Goal: Task Accomplishment & Management: Use online tool/utility

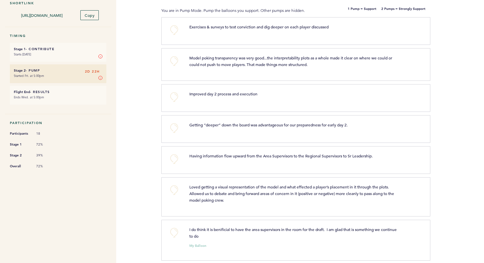
scroll to position [81, 0]
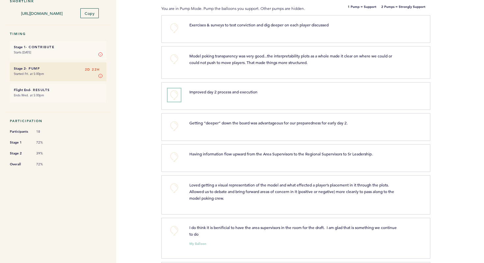
click at [172, 93] on button "+0" at bounding box center [174, 94] width 13 height 13
click at [172, 93] on span "+1" at bounding box center [174, 94] width 5 height 7
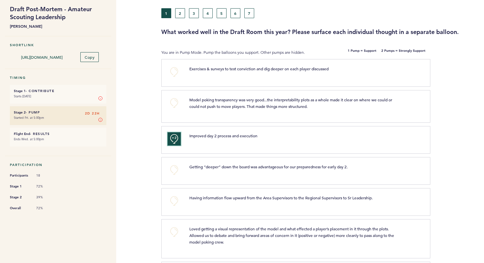
scroll to position [37, 0]
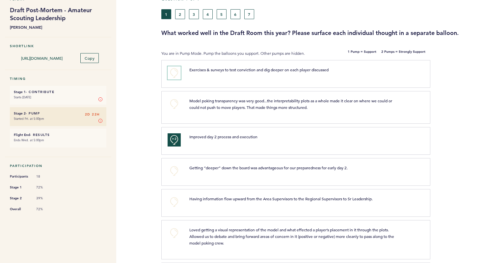
click at [175, 73] on button "+0" at bounding box center [174, 72] width 13 height 13
click at [177, 104] on button "+0" at bounding box center [174, 103] width 13 height 13
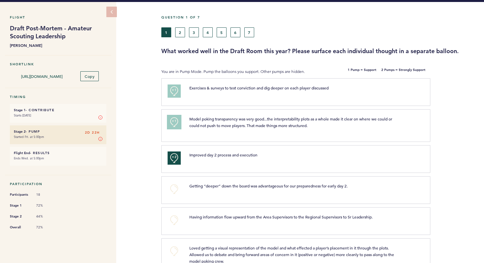
scroll to position [17, 0]
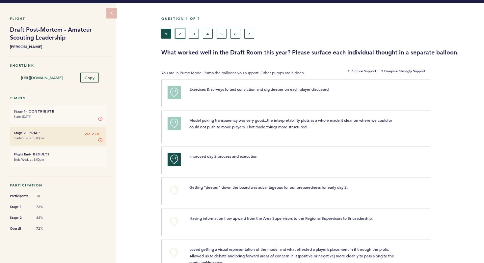
click at [180, 30] on button "2" at bounding box center [180, 34] width 10 height 10
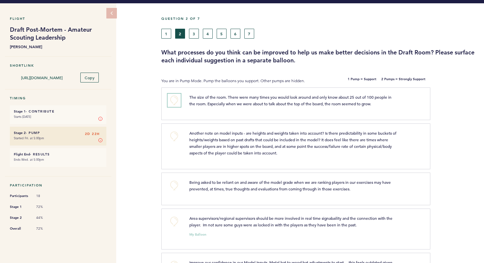
click at [172, 100] on button "+0" at bounding box center [174, 100] width 13 height 13
click at [172, 100] on button "+1" at bounding box center [174, 100] width 13 height 13
click at [176, 102] on button "+0" at bounding box center [174, 100] width 13 height 13
click at [176, 102] on button "+2" at bounding box center [174, 100] width 13 height 13
click at [176, 102] on button "+0" at bounding box center [174, 100] width 13 height 13
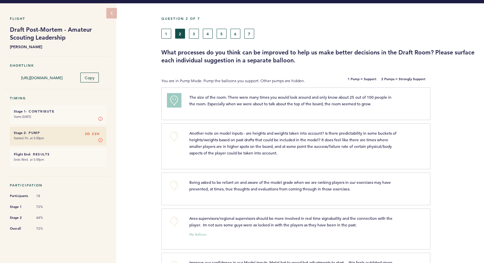
click at [176, 102] on button "+1" at bounding box center [174, 100] width 13 height 13
click at [176, 185] on button "+0" at bounding box center [174, 185] width 13 height 13
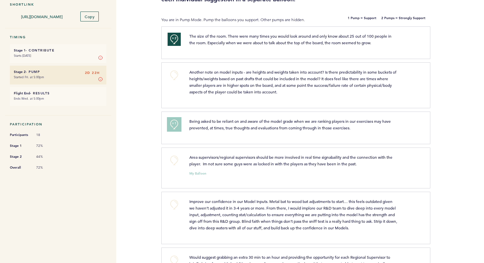
scroll to position [82, 0]
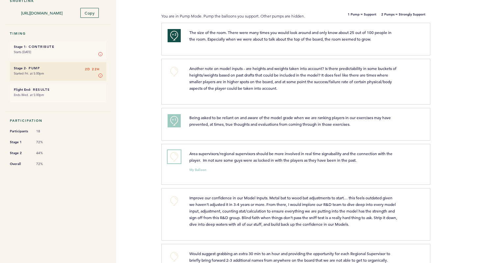
click at [175, 155] on button "+0" at bounding box center [174, 156] width 13 height 13
click at [175, 155] on span "+1" at bounding box center [174, 155] width 5 height 7
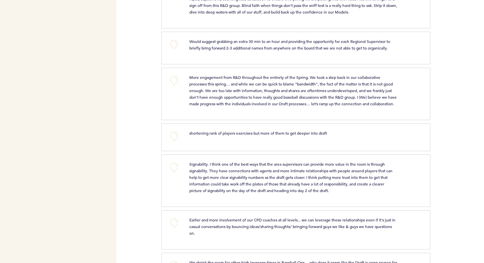
scroll to position [294, 0]
click at [174, 170] on button "+0" at bounding box center [174, 165] width 13 height 13
click at [174, 168] on span "+1" at bounding box center [174, 165] width 5 height 7
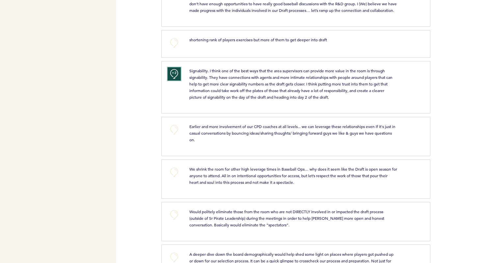
scroll to position [389, 0]
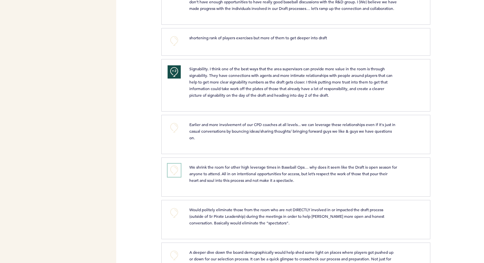
click at [177, 177] on button "+0" at bounding box center [174, 169] width 13 height 13
click at [177, 177] on button "+1" at bounding box center [174, 169] width 13 height 13
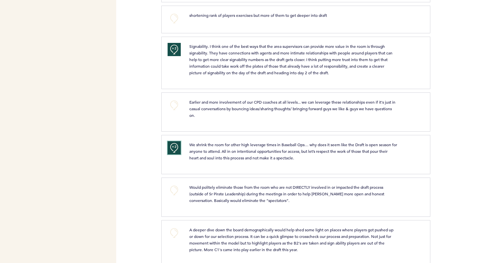
scroll to position [412, 0]
click at [174, 196] on button "+0" at bounding box center [174, 188] width 13 height 13
click at [174, 191] on span "+1" at bounding box center [174, 188] width 5 height 7
click at [176, 191] on span "+1" at bounding box center [174, 188] width 5 height 7
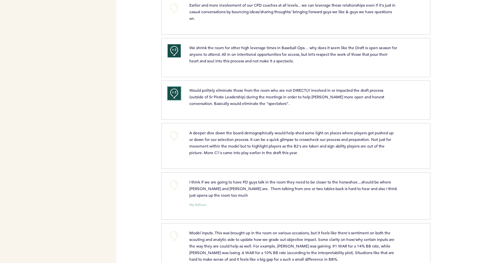
scroll to position [510, 0]
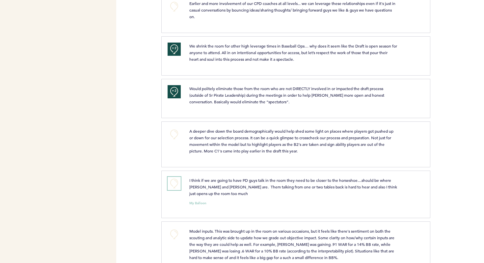
click at [179, 190] on button "+0" at bounding box center [174, 183] width 13 height 13
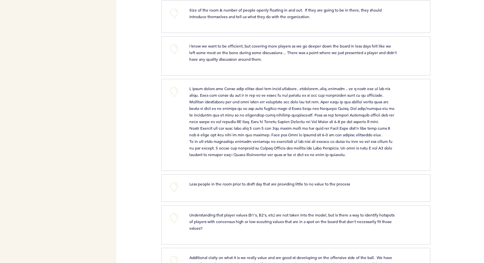
scroll to position [879, 0]
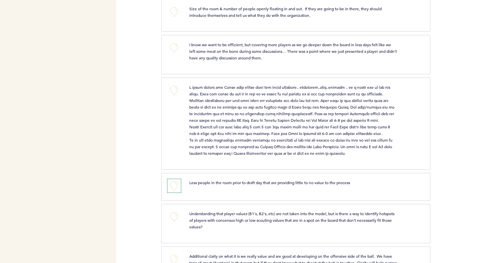
click at [177, 192] on button "+0" at bounding box center [174, 185] width 13 height 13
click at [177, 192] on button "+1" at bounding box center [174, 185] width 13 height 13
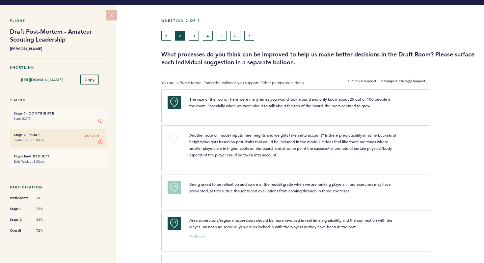
scroll to position [0, 0]
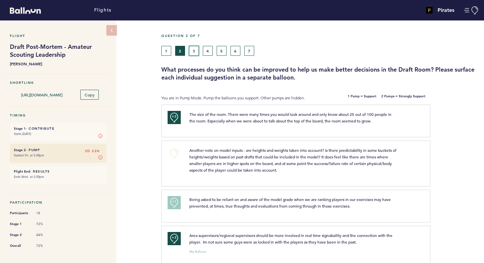
click at [194, 50] on button "3" at bounding box center [194, 51] width 10 height 10
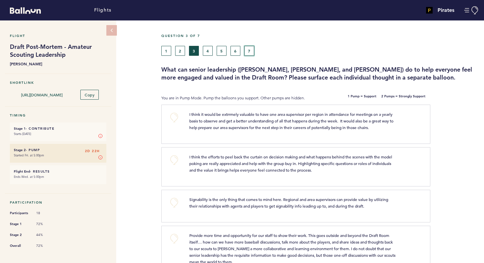
click at [248, 54] on button "7" at bounding box center [249, 51] width 10 height 10
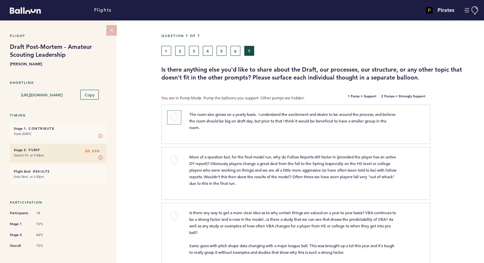
click at [176, 116] on button "+0" at bounding box center [174, 117] width 13 height 13
click at [176, 116] on span "+1" at bounding box center [174, 116] width 5 height 7
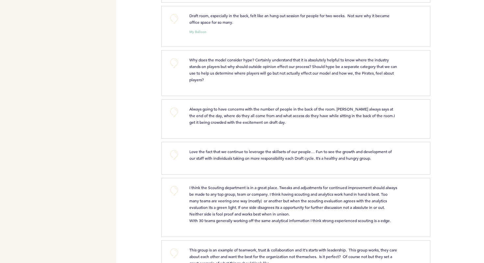
scroll to position [424, 0]
click at [177, 188] on button "+0" at bounding box center [174, 190] width 13 height 13
click at [177, 188] on button "+1" at bounding box center [174, 190] width 13 height 13
click at [174, 193] on button "+1" at bounding box center [174, 190] width 13 height 13
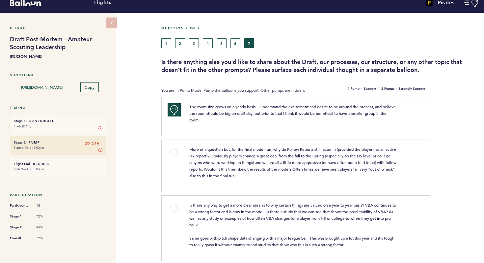
scroll to position [0, 0]
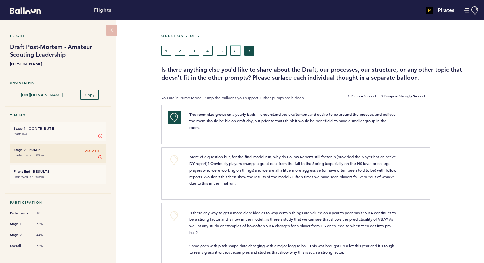
click at [235, 49] on button "6" at bounding box center [236, 51] width 10 height 10
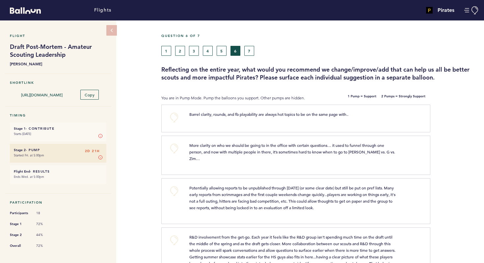
click at [167, 115] on div "+0" at bounding box center [174, 117] width 22 height 13
click at [172, 116] on button "+0" at bounding box center [174, 117] width 13 height 13
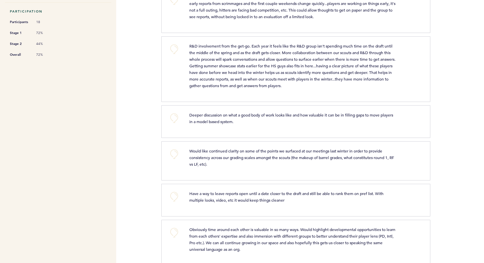
scroll to position [192, 0]
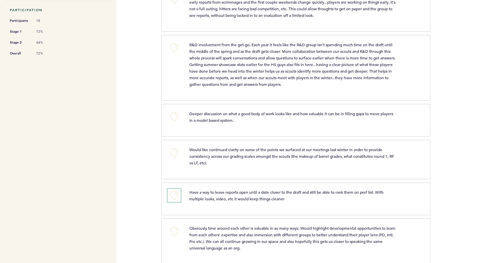
click at [180, 188] on button "+0" at bounding box center [174, 194] width 13 height 13
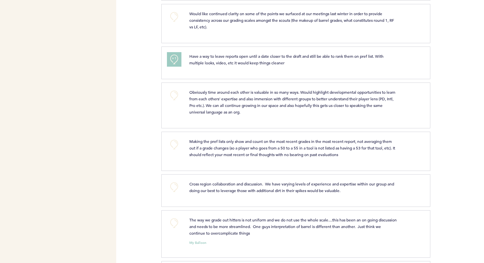
scroll to position [328, 0]
click at [177, 216] on button "+0" at bounding box center [174, 222] width 13 height 13
click at [177, 216] on button "+1" at bounding box center [174, 222] width 13 height 13
click at [177, 217] on button "+1" at bounding box center [174, 222] width 13 height 13
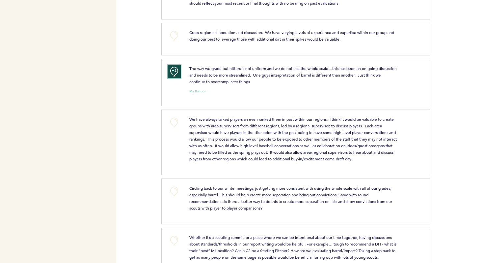
scroll to position [480, 0]
click at [173, 191] on button "+0" at bounding box center [174, 190] width 13 height 13
click at [173, 191] on span "+1" at bounding box center [174, 189] width 5 height 7
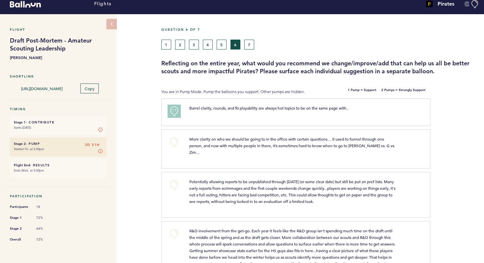
scroll to position [0, 0]
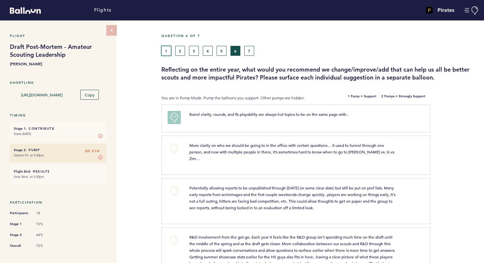
click at [165, 49] on button "1" at bounding box center [166, 51] width 10 height 10
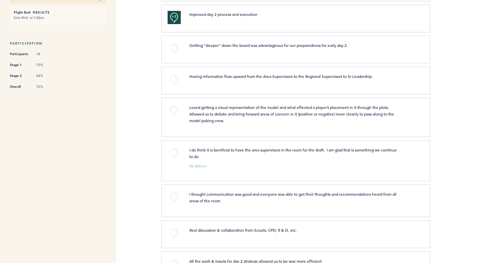
scroll to position [162, 0]
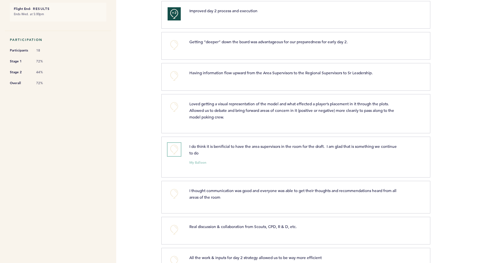
click at [174, 148] on button "+0" at bounding box center [174, 149] width 13 height 13
click at [175, 151] on button "+0" at bounding box center [174, 149] width 13 height 13
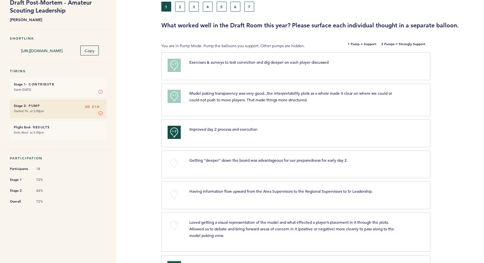
scroll to position [0, 0]
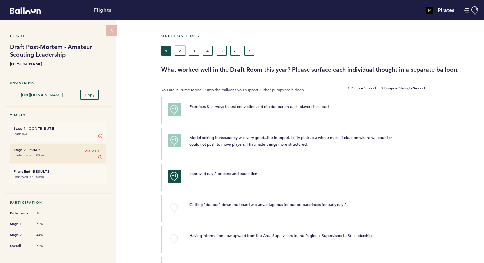
click at [178, 52] on button "2" at bounding box center [180, 51] width 10 height 10
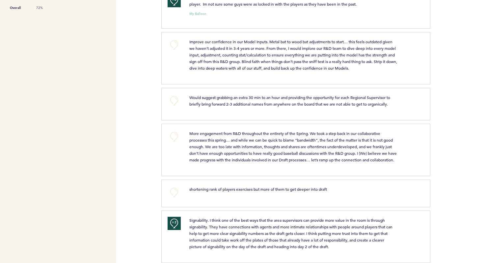
scroll to position [240, 0]
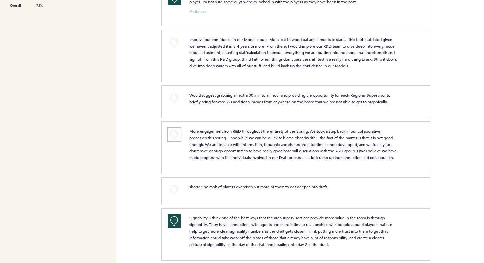
click at [175, 133] on button "+0" at bounding box center [174, 133] width 13 height 13
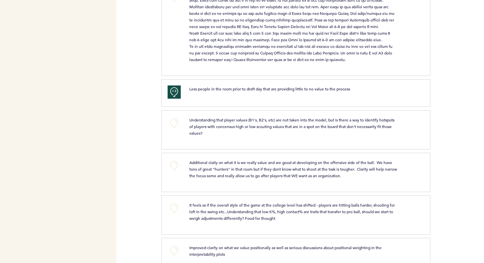
scroll to position [973, 0]
click at [174, 128] on button "+0" at bounding box center [174, 121] width 13 height 13
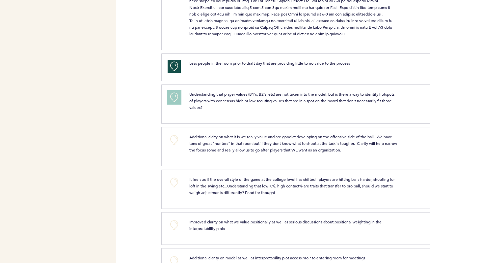
scroll to position [1001, 0]
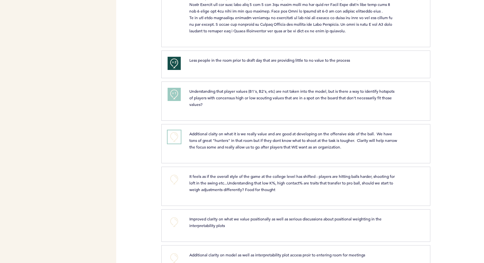
click at [177, 143] on button "+0" at bounding box center [174, 136] width 13 height 13
click at [195, 149] on span "Additional claity on what it is we really value and are good at developing on t…" at bounding box center [293, 140] width 209 height 18
click at [176, 139] on span "+1" at bounding box center [174, 135] width 5 height 7
click at [176, 139] on span "+2" at bounding box center [174, 135] width 5 height 7
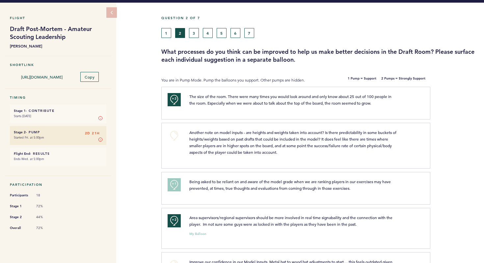
scroll to position [0, 0]
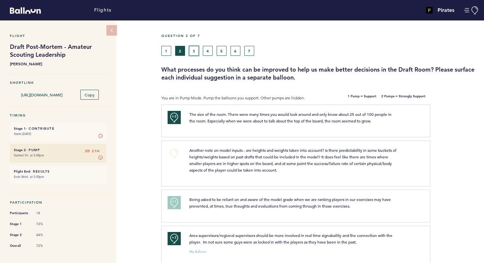
click at [194, 51] on button "3" at bounding box center [194, 51] width 10 height 10
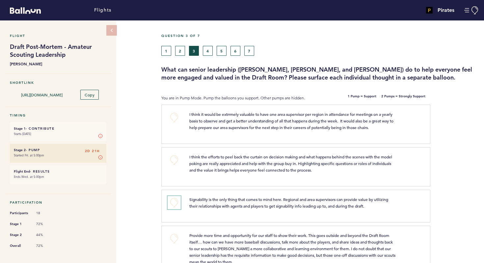
click at [176, 203] on button "+0" at bounding box center [174, 202] width 13 height 13
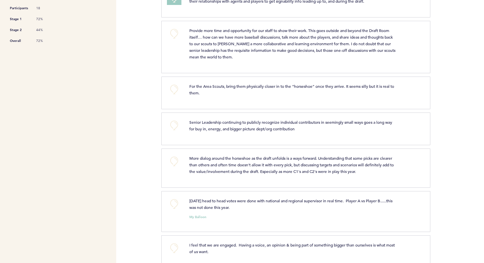
scroll to position [206, 0]
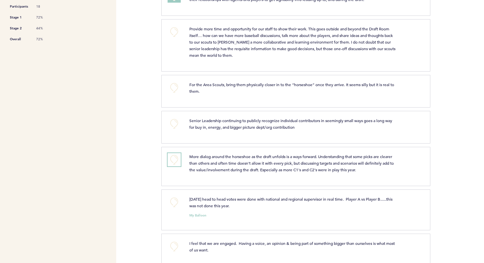
click at [179, 160] on button "+0" at bounding box center [174, 159] width 13 height 13
click at [174, 200] on button "+0" at bounding box center [174, 201] width 13 height 13
click at [174, 200] on span "+1" at bounding box center [174, 201] width 5 height 7
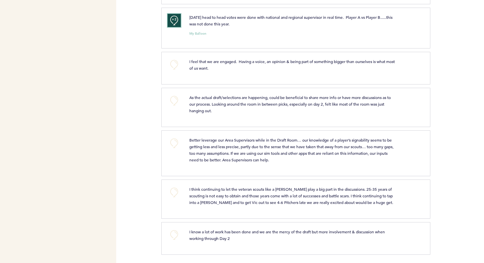
scroll to position [389, 0]
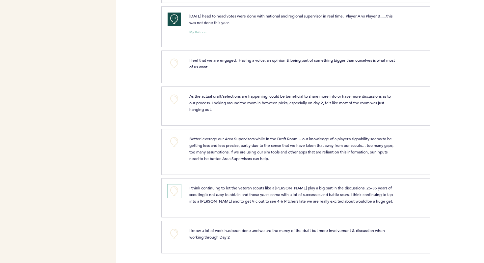
click at [176, 190] on button "+0" at bounding box center [174, 190] width 13 height 13
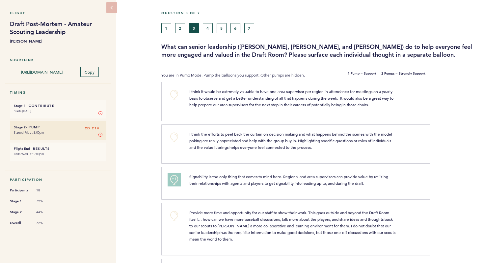
scroll to position [0, 0]
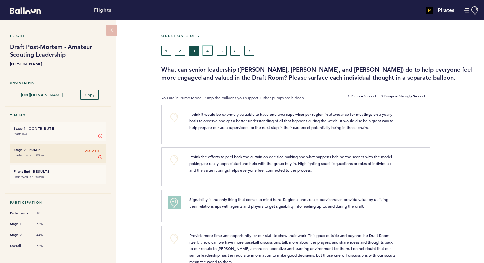
click at [208, 51] on button "4" at bounding box center [208, 51] width 10 height 10
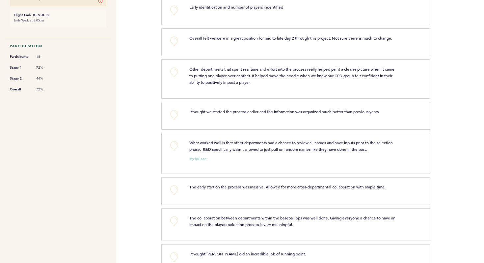
scroll to position [158, 0]
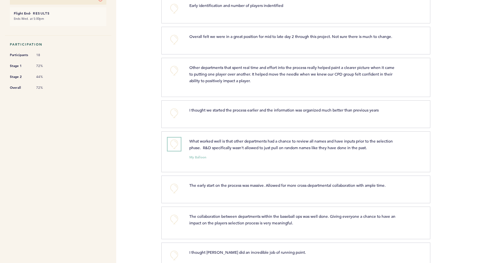
click at [176, 140] on button "+0" at bounding box center [174, 143] width 13 height 13
click at [176, 140] on span "+1" at bounding box center [174, 143] width 5 height 7
click at [176, 141] on span "+1" at bounding box center [174, 143] width 5 height 7
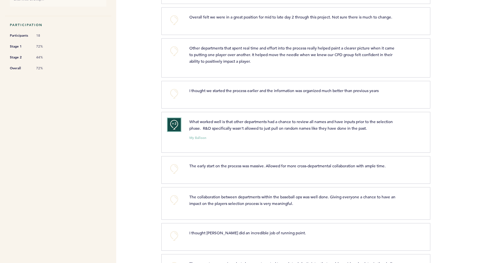
scroll to position [184, 0]
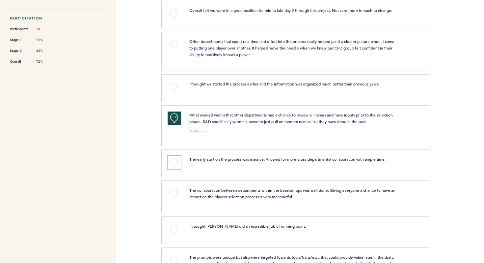
click at [176, 162] on button "+0" at bounding box center [174, 161] width 13 height 13
click at [174, 162] on button "+0" at bounding box center [174, 161] width 13 height 13
click at [173, 160] on span "+2" at bounding box center [174, 161] width 5 height 7
click at [173, 159] on button "+0" at bounding box center [174, 161] width 13 height 13
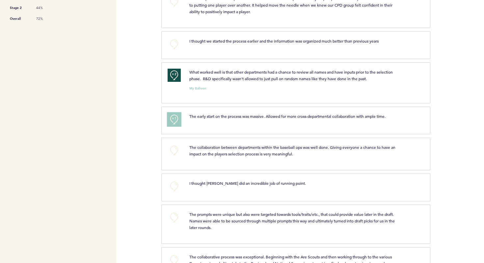
scroll to position [227, 0]
click at [173, 187] on button "+0" at bounding box center [174, 185] width 13 height 13
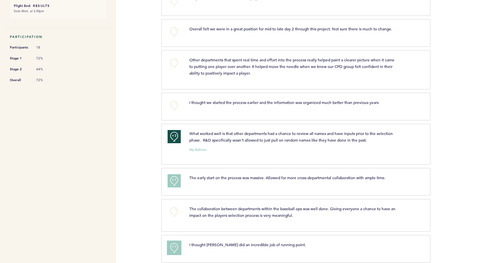
scroll to position [0, 0]
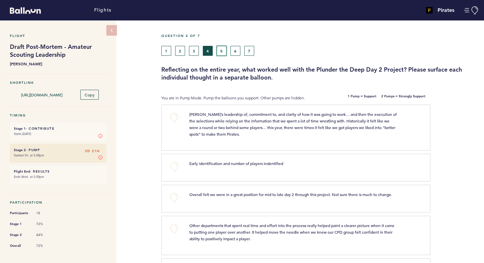
click at [221, 52] on button "5" at bounding box center [222, 51] width 10 height 10
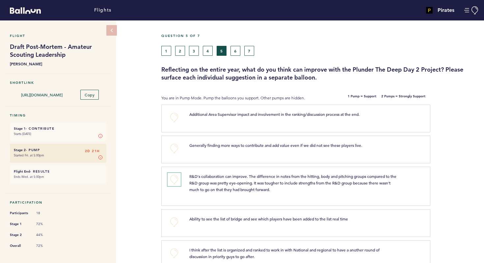
click at [174, 174] on button "+0" at bounding box center [174, 179] width 13 height 13
click at [235, 53] on button "6" at bounding box center [236, 51] width 10 height 10
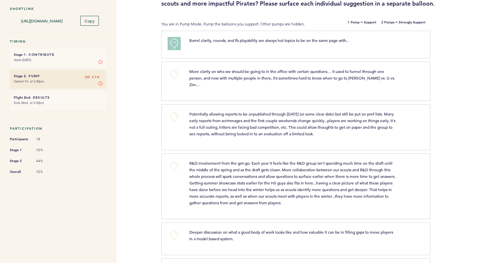
scroll to position [76, 0]
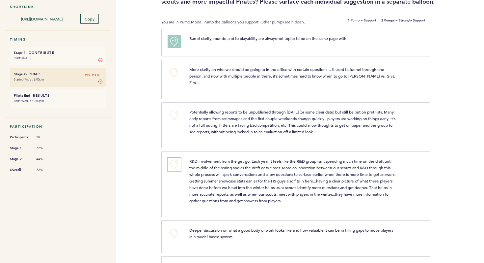
click at [175, 158] on button "+0" at bounding box center [174, 163] width 13 height 13
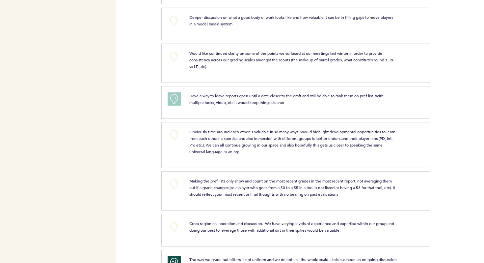
scroll to position [290, 0]
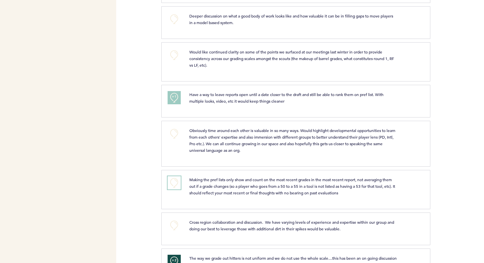
click at [174, 176] on button "+0" at bounding box center [174, 182] width 13 height 13
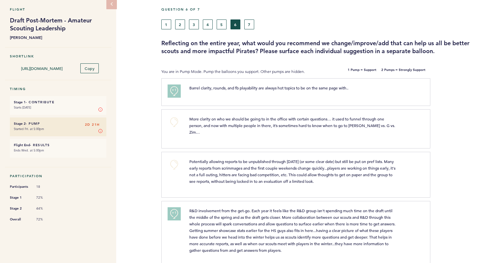
scroll to position [0, 0]
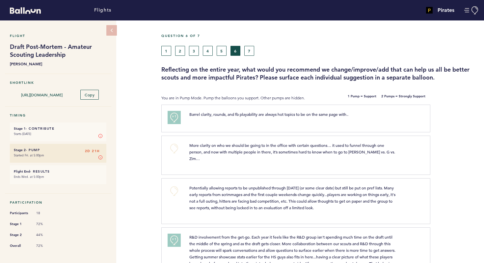
click at [252, 56] on div "Question 6 of 7 1 2 3 4 5 6 7 Reflecting on the entire year, what would you rec…" at bounding box center [322, 58] width 323 height 48
click at [250, 51] on button "7" at bounding box center [249, 51] width 10 height 10
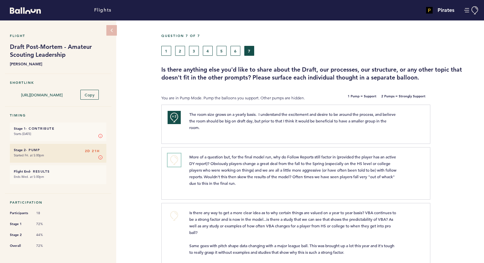
click at [172, 156] on button "+0" at bounding box center [174, 159] width 13 height 13
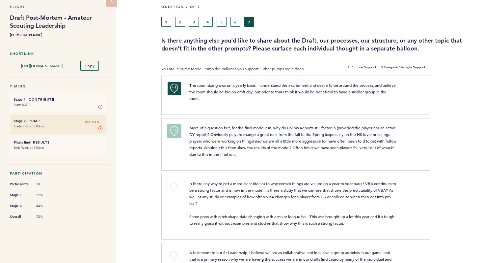
scroll to position [47, 0]
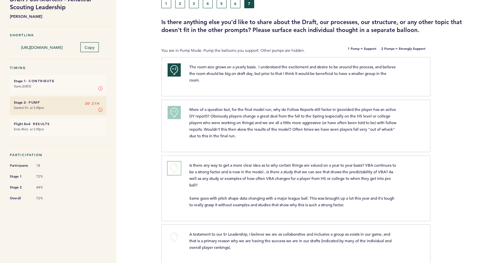
click at [174, 168] on button "+0" at bounding box center [174, 167] width 13 height 13
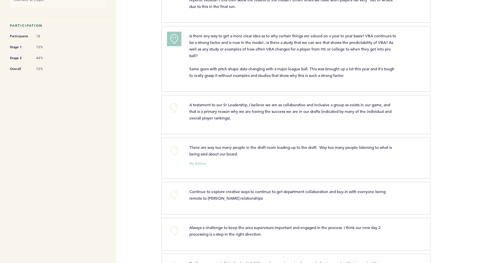
scroll to position [191, 0]
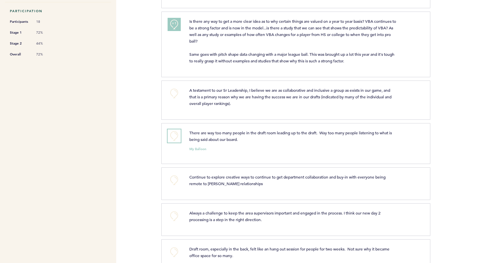
click at [177, 133] on button "+0" at bounding box center [174, 135] width 13 height 13
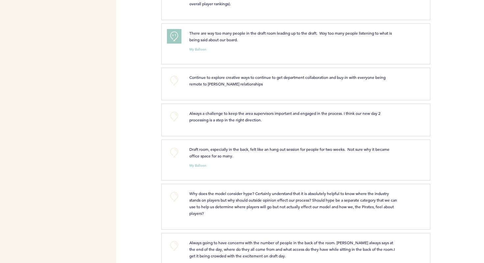
scroll to position [302, 0]
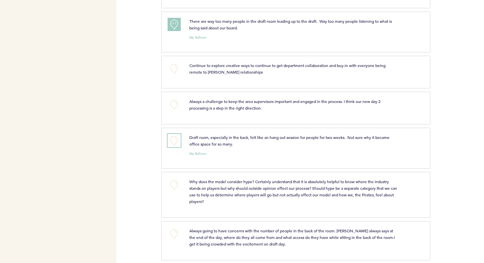
click at [171, 139] on button "+0" at bounding box center [174, 140] width 13 height 13
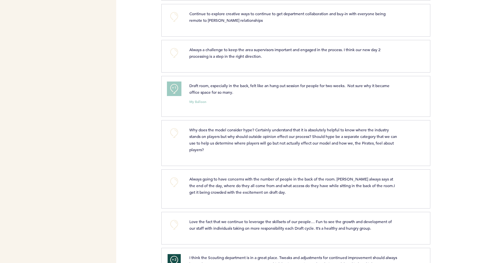
scroll to position [361, 0]
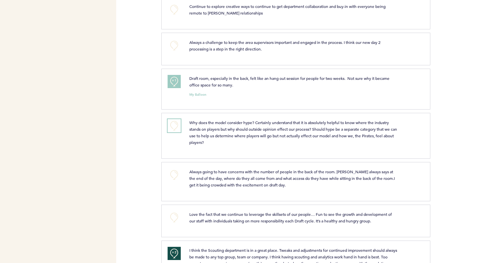
click at [174, 124] on button "+0" at bounding box center [174, 125] width 13 height 13
click at [174, 124] on span "+1" at bounding box center [174, 124] width 5 height 7
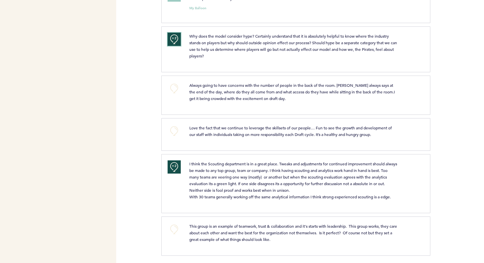
scroll to position [450, 0]
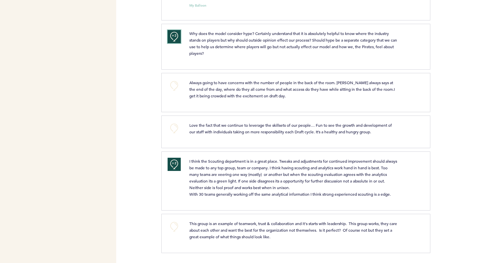
click at [176, 37] on span "+2" at bounding box center [174, 35] width 5 height 7
